Goal: Use online tool/utility: Utilize a website feature to perform a specific function

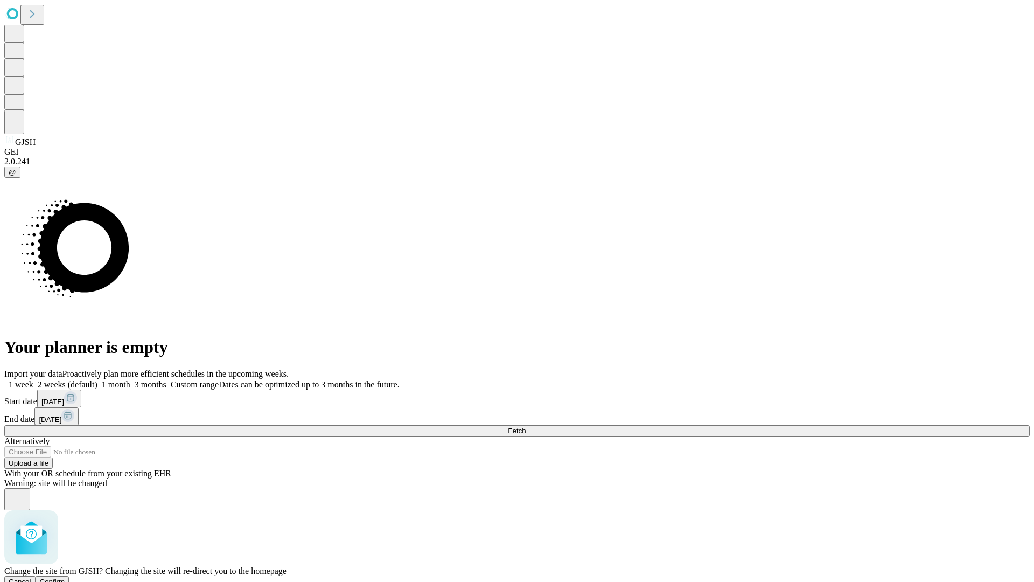
click at [65, 578] on span "Confirm" at bounding box center [52, 582] width 25 height 8
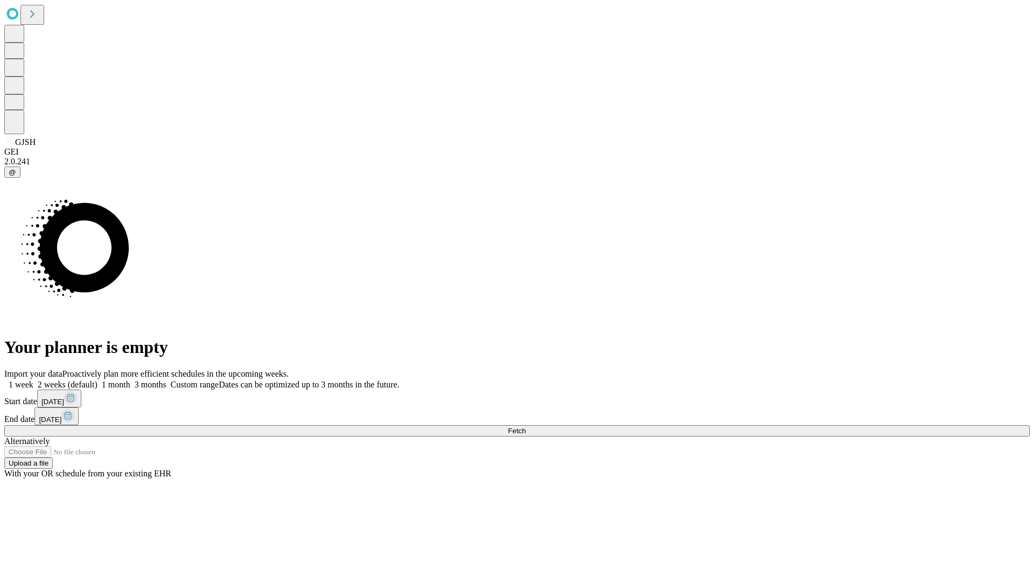
click at [33, 380] on label "1 week" at bounding box center [18, 384] width 29 height 9
click at [526, 427] on span "Fetch" at bounding box center [517, 431] width 18 height 8
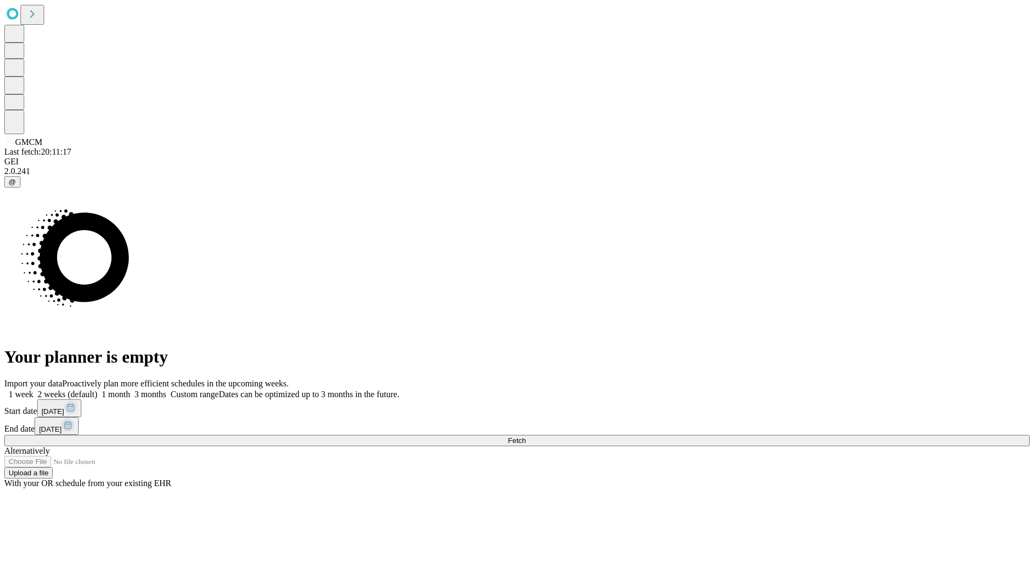
click at [33, 390] on label "1 week" at bounding box center [18, 394] width 29 height 9
click at [526, 436] on span "Fetch" at bounding box center [517, 440] width 18 height 8
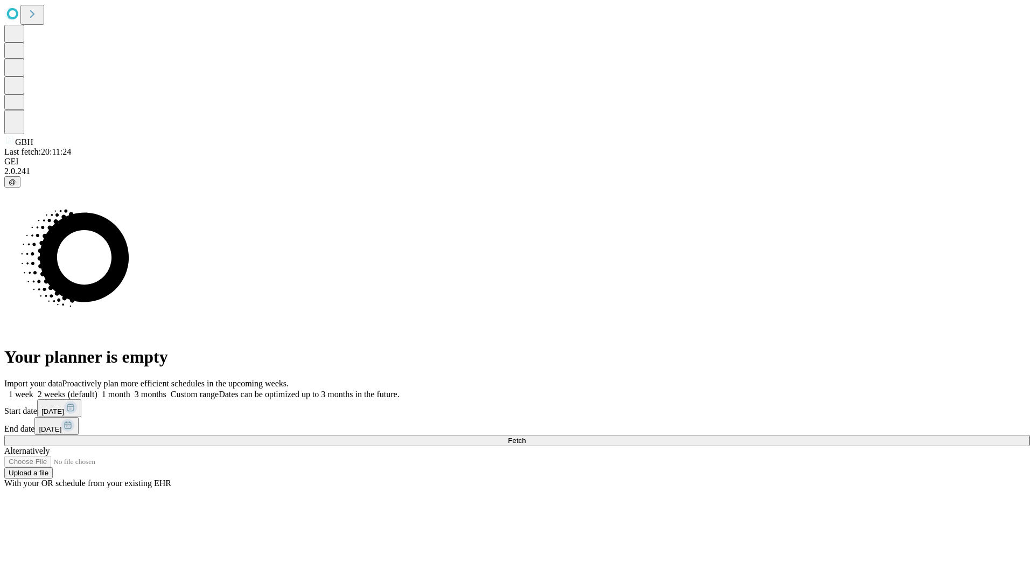
click at [33, 390] on label "1 week" at bounding box center [18, 394] width 29 height 9
click at [526, 436] on span "Fetch" at bounding box center [517, 440] width 18 height 8
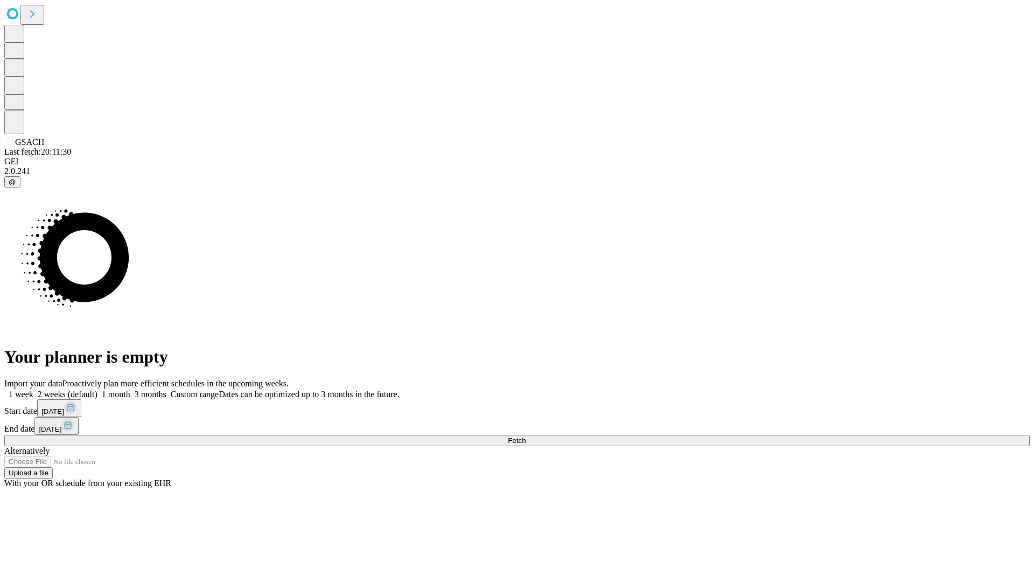
click at [33, 390] on label "1 week" at bounding box center [18, 394] width 29 height 9
click at [526, 436] on span "Fetch" at bounding box center [517, 440] width 18 height 8
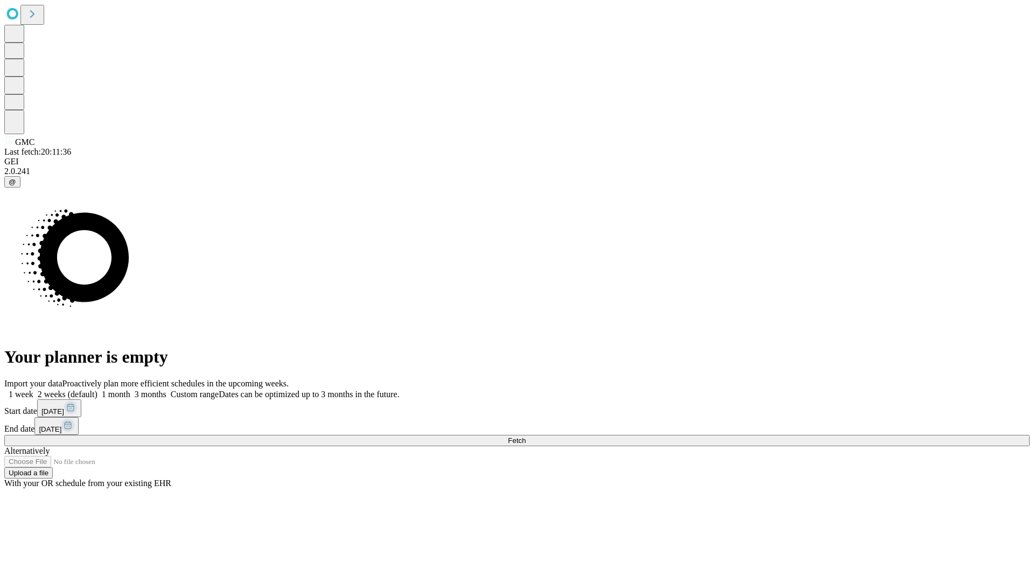
click at [33, 390] on label "1 week" at bounding box center [18, 394] width 29 height 9
click at [526, 436] on span "Fetch" at bounding box center [517, 440] width 18 height 8
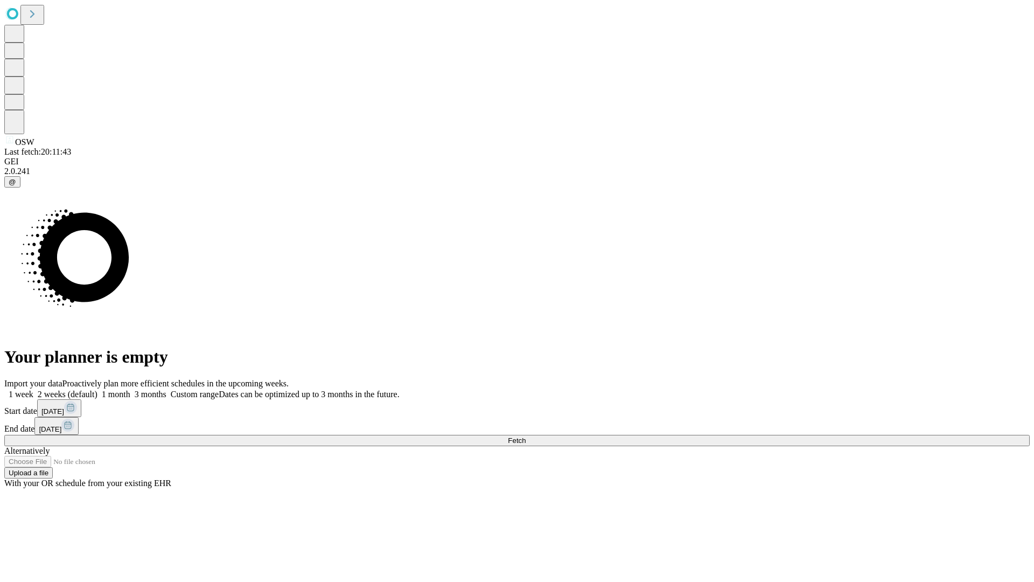
click at [33, 390] on label "1 week" at bounding box center [18, 394] width 29 height 9
click at [526, 436] on span "Fetch" at bounding box center [517, 440] width 18 height 8
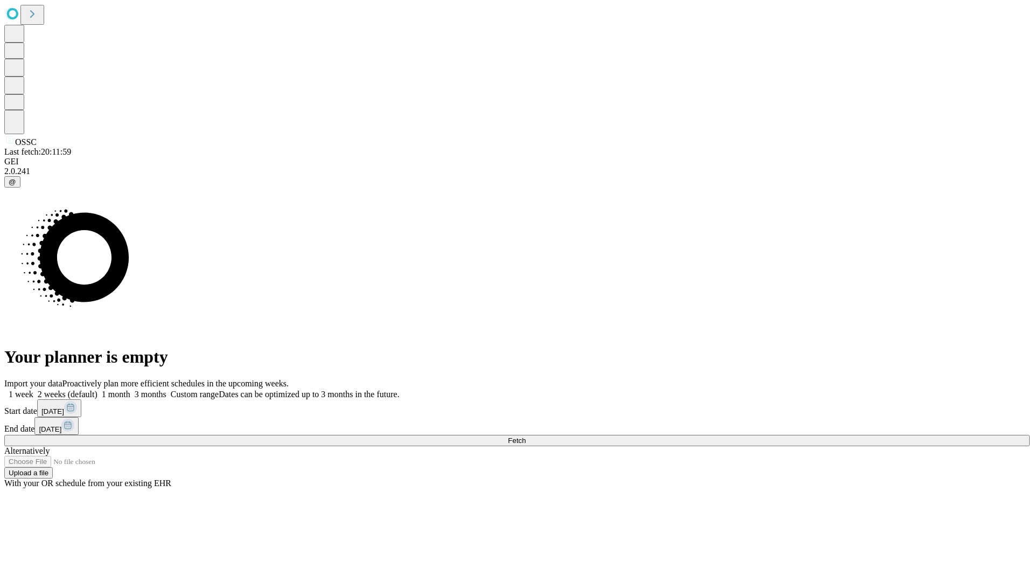
click at [33, 390] on label "1 week" at bounding box center [18, 394] width 29 height 9
click at [526, 436] on span "Fetch" at bounding box center [517, 440] width 18 height 8
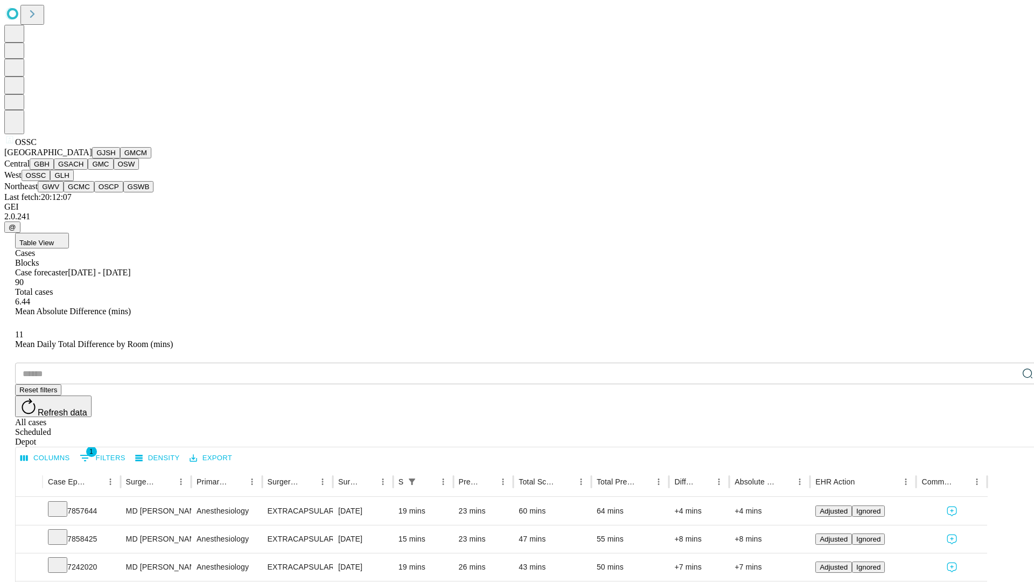
click at [73, 181] on button "GLH" at bounding box center [61, 175] width 23 height 11
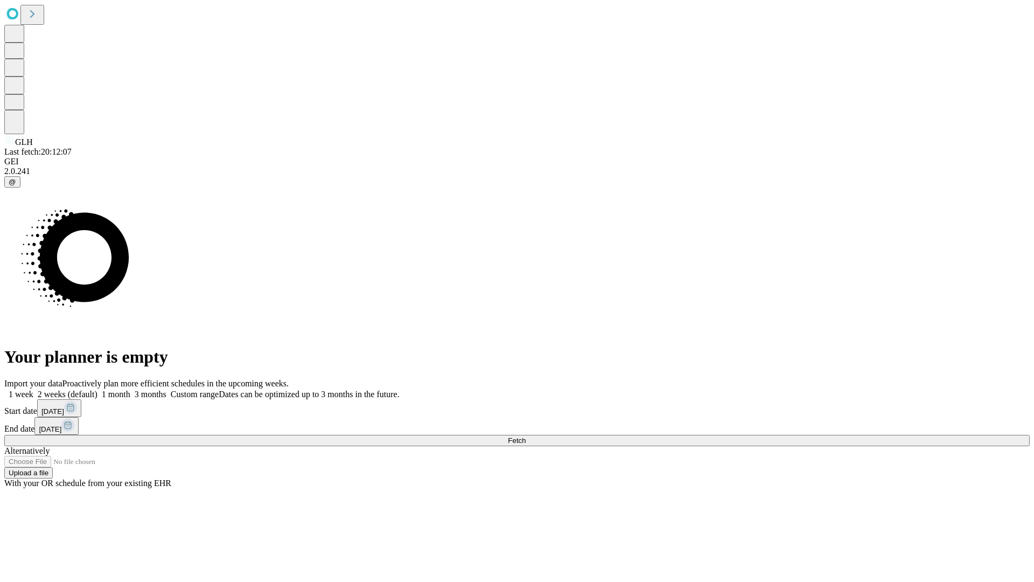
click at [526, 436] on span "Fetch" at bounding box center [517, 440] width 18 height 8
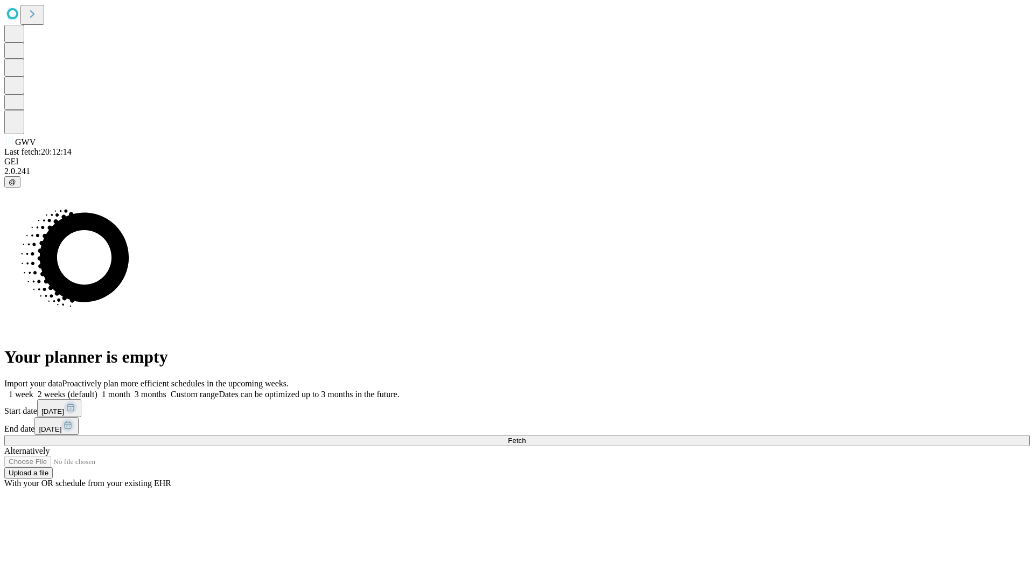
click at [526, 436] on span "Fetch" at bounding box center [517, 440] width 18 height 8
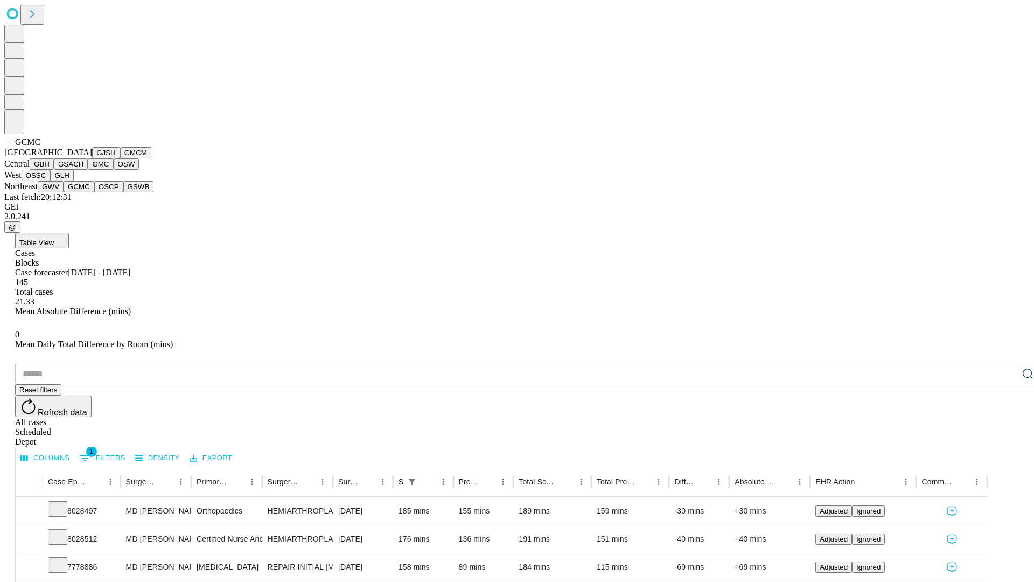
click at [94, 192] on button "OSCP" at bounding box center [108, 186] width 29 height 11
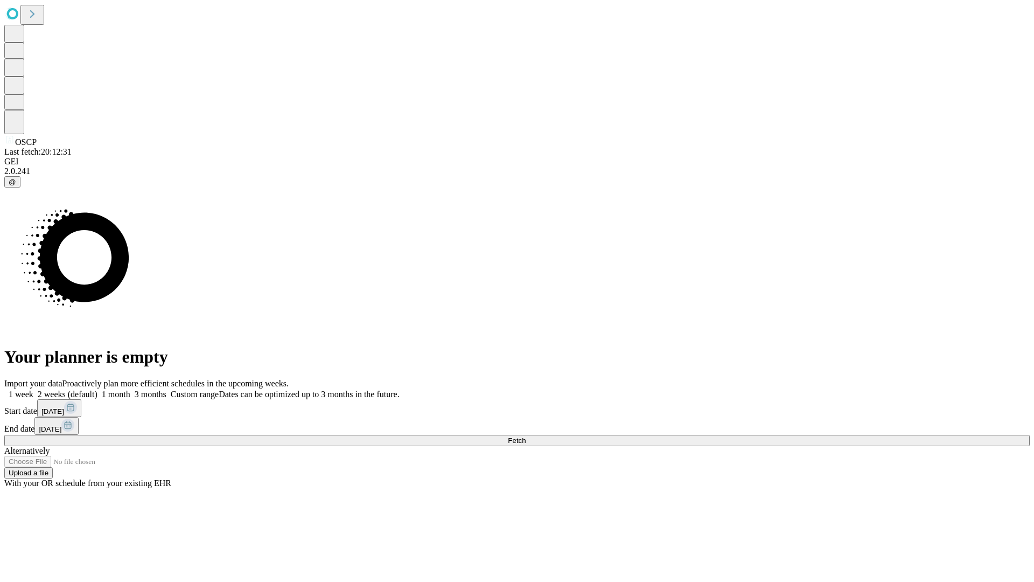
click at [33, 390] on label "1 week" at bounding box center [18, 394] width 29 height 9
click at [526, 436] on span "Fetch" at bounding box center [517, 440] width 18 height 8
